Goal: Task Accomplishment & Management: Manage account settings

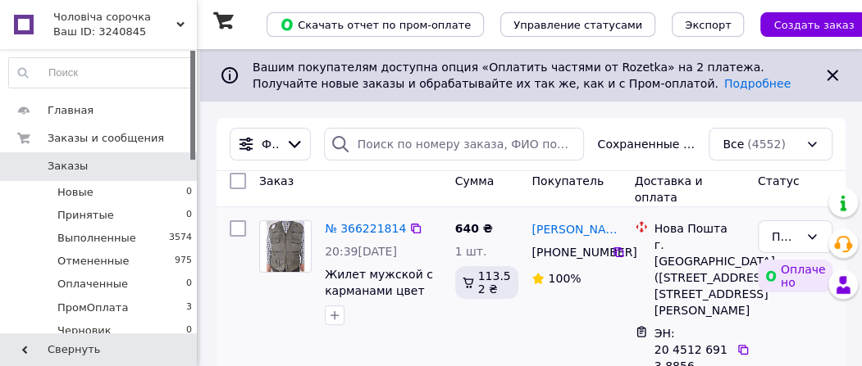
click at [444, 237] on div "№ 366221814 20:39[DATE] Жилет мужской с карманами цвет хаки 8XL 640 ₴ 1 шт. 113…" at bounding box center [530, 326] width 629 height 239
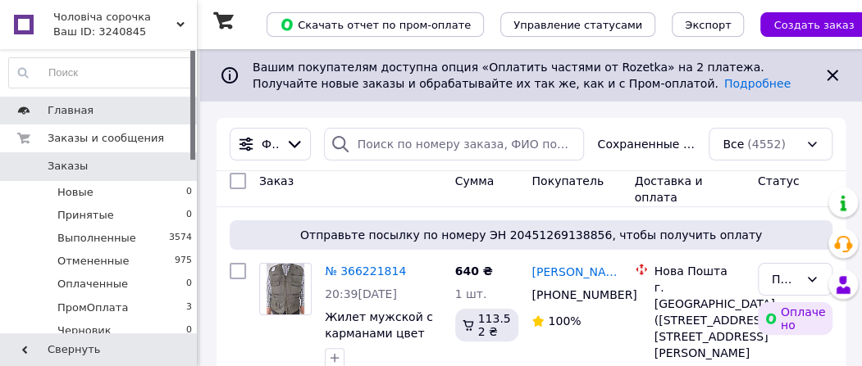
click at [6, 103] on span at bounding box center [24, 110] width 48 height 15
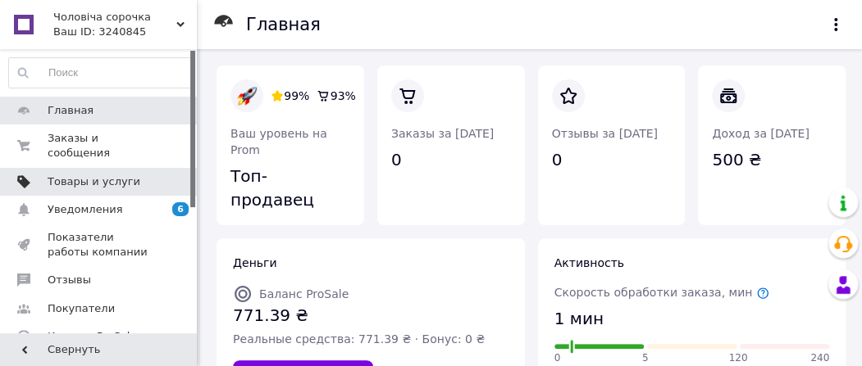
click at [34, 175] on span at bounding box center [24, 182] width 48 height 15
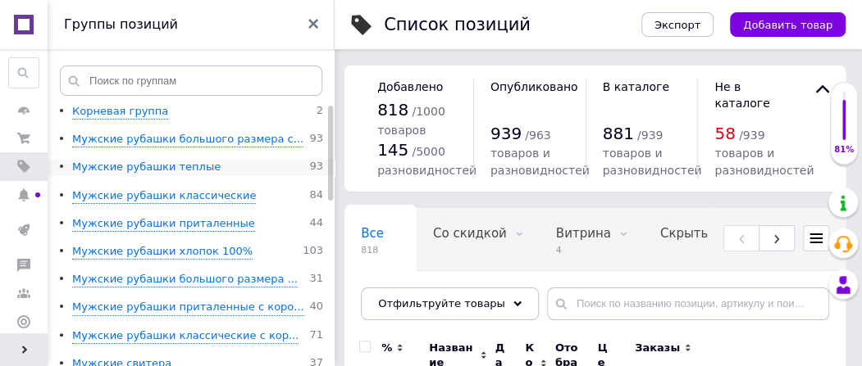
click at [195, 169] on div "Мужские рубашки теплые" at bounding box center [146, 168] width 148 height 16
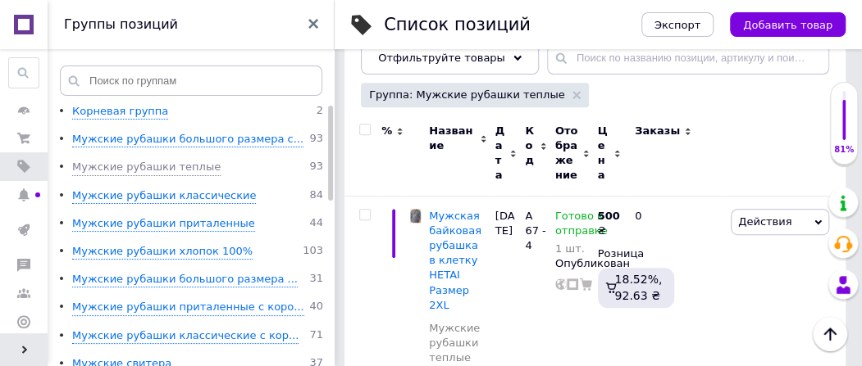
scroll to position [0, 395]
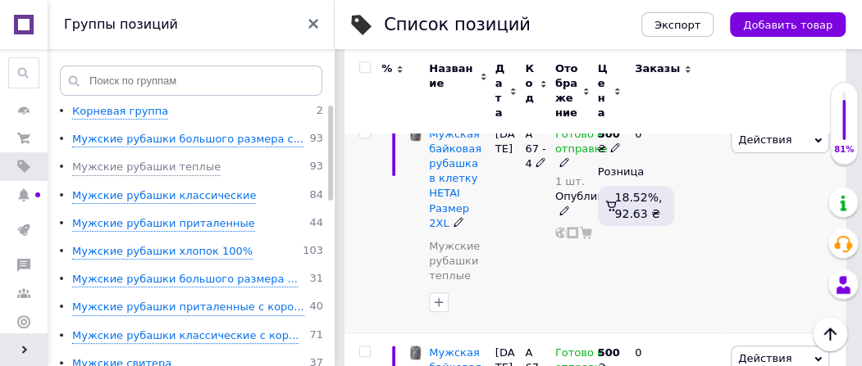
click at [760, 140] on span "Действия" at bounding box center [764, 140] width 53 height 12
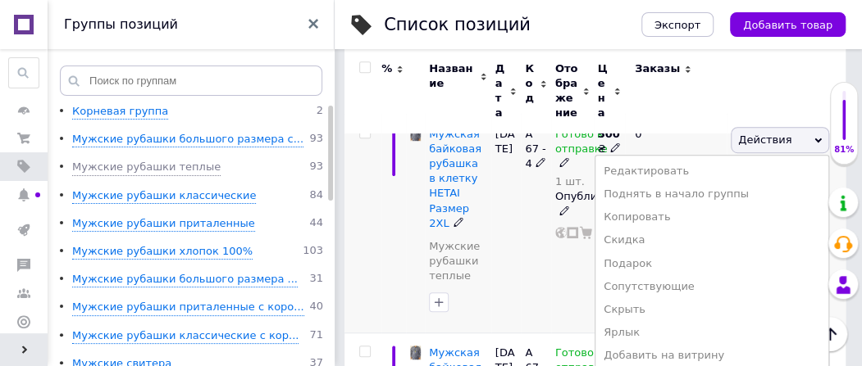
click at [585, 253] on div "Готово к отправке 1 шт. Опубликован" at bounding box center [572, 223] width 43 height 219
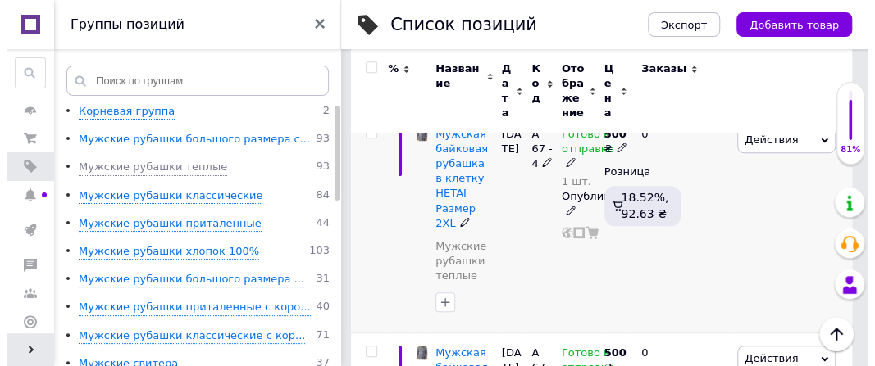
scroll to position [246, 0]
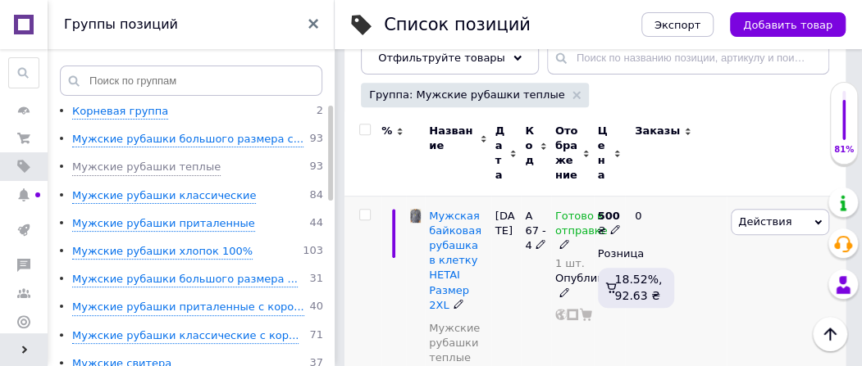
click at [747, 216] on span "Действия" at bounding box center [764, 222] width 53 height 12
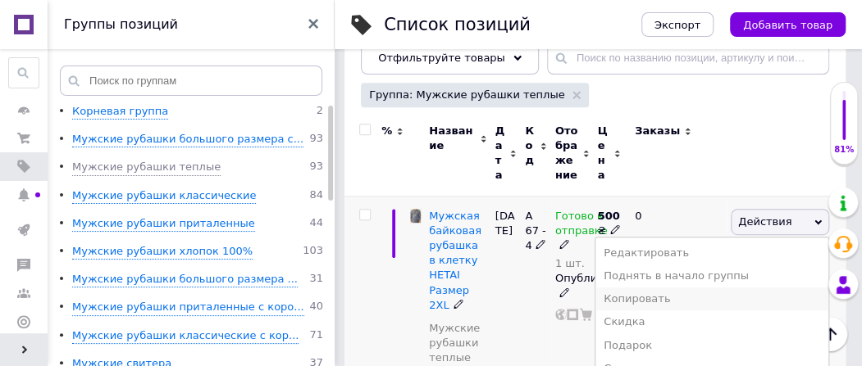
click at [675, 298] on li "Копировать" at bounding box center [711, 299] width 233 height 23
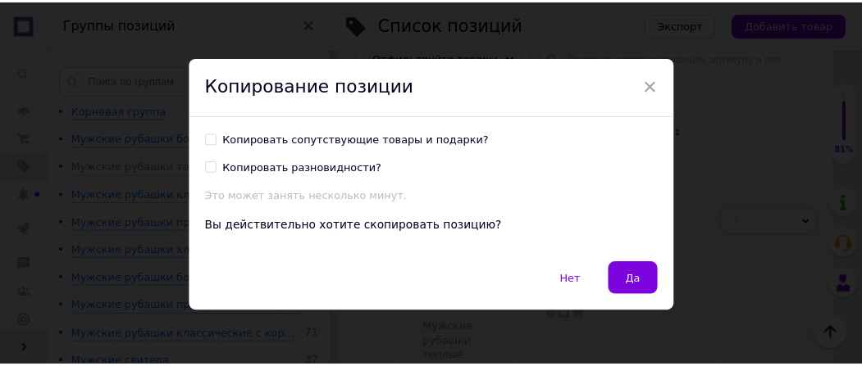
scroll to position [0, 384]
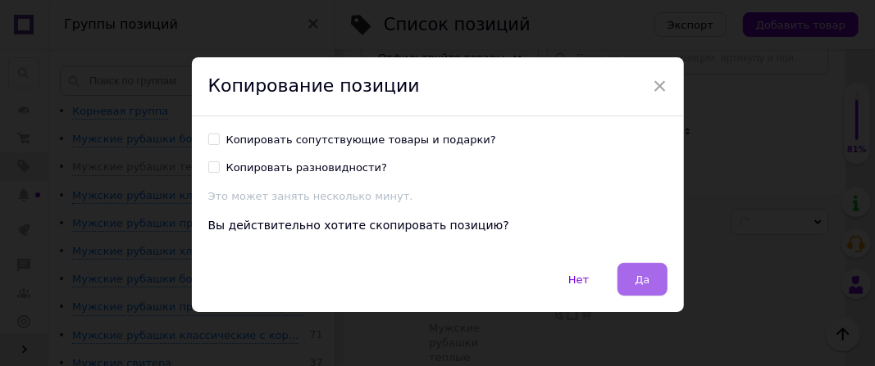
click at [636, 280] on span "Да" at bounding box center [642, 280] width 15 height 12
